Goal: Task Accomplishment & Management: Manage account settings

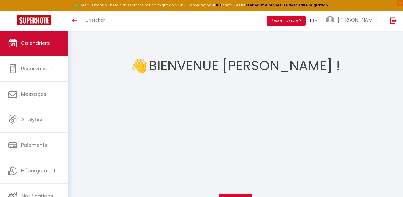
click at [47, 44] on span "Calendriers" at bounding box center [35, 42] width 29 height 7
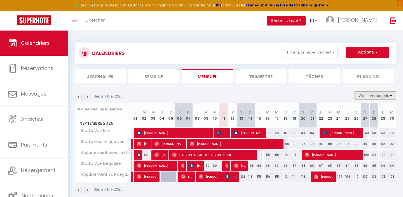
click at [388, 96] on button "Gestion des prix" at bounding box center [376, 95] width 42 height 8
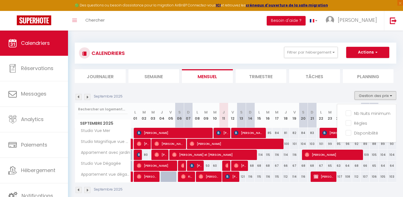
click at [388, 96] on button "Gestion des prix" at bounding box center [376, 95] width 42 height 8
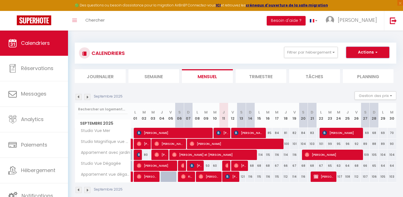
click at [375, 55] on span "button" at bounding box center [375, 52] width 3 height 6
